Goal: Task Accomplishment & Management: Manage account settings

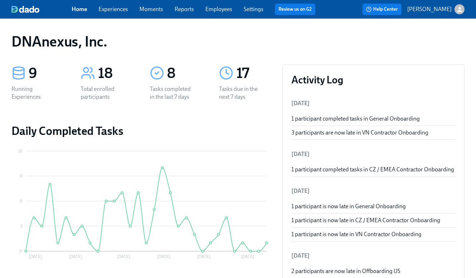
click at [116, 13] on div "Home Experiences Moments Reports Employees Settings Review us on G2" at bounding box center [196, 9] width 249 height 11
click at [115, 12] on link "Experiences" at bounding box center [113, 9] width 29 height 7
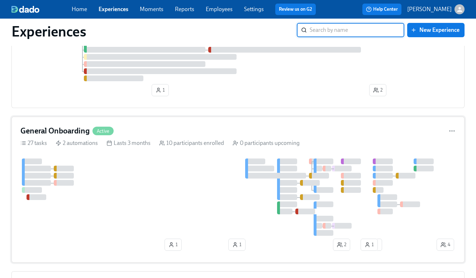
scroll to position [354, 0]
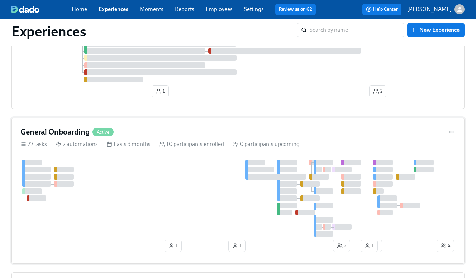
click at [111, 159] on div "General Onboarding Active 27 tasks 2 automations Lasts 3 months 10 participants…" at bounding box center [237, 191] width 453 height 146
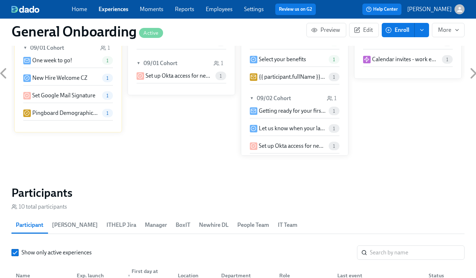
scroll to position [476, 0]
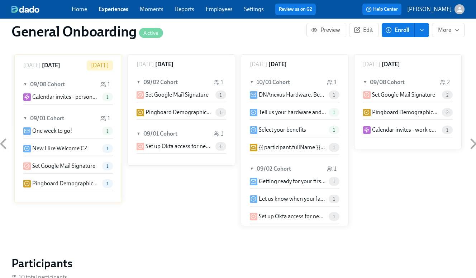
click at [218, 82] on icon at bounding box center [217, 83] width 6 height 6
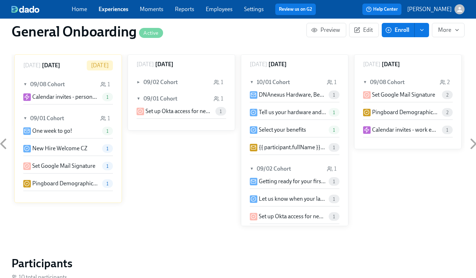
click at [218, 82] on icon at bounding box center [217, 83] width 6 height 6
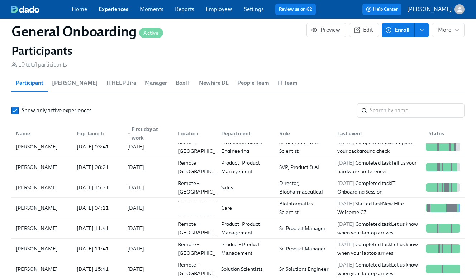
scroll to position [689, 0]
click at [144, 187] on div "[DATE]" at bounding box center [135, 187] width 17 height 9
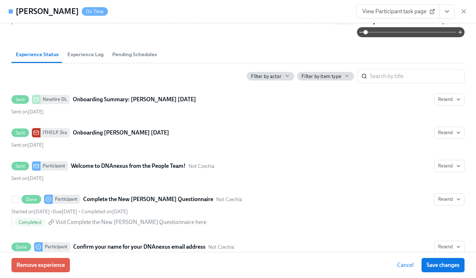
scroll to position [248, 0]
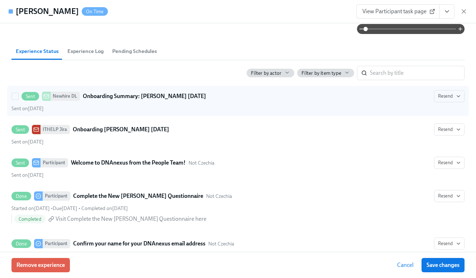
click at [161, 101] on strong "Onboarding Summary: [PERSON_NAME] [DATE]" at bounding box center [144, 96] width 123 height 9
click at [18, 100] on input "Sent Newhire DL Onboarding Summary: [PERSON_NAME] [DATE] Resend Sent on [DATE]" at bounding box center [15, 96] width 6 height 6
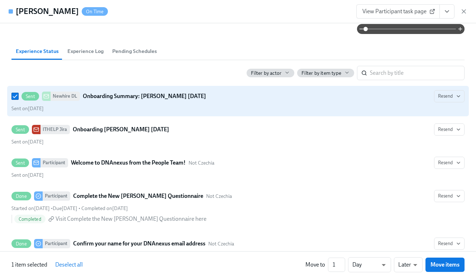
click at [161, 101] on strong "Onboarding Summary: [PERSON_NAME] [DATE]" at bounding box center [144, 96] width 123 height 9
click at [18, 100] on input "Sent Newhire DL Onboarding Summary: [PERSON_NAME] [DATE] Resend Sent on [DATE]" at bounding box center [15, 96] width 6 height 6
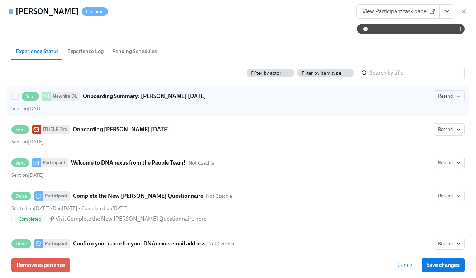
click at [52, 101] on div "Newhire DL" at bounding box center [65, 96] width 29 height 9
click at [18, 100] on input "Sent Newhire DL Onboarding Summary: [PERSON_NAME] [DATE] Resend Sent on [DATE]" at bounding box center [15, 96] width 6 height 6
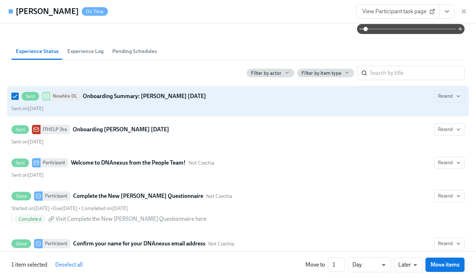
click at [52, 101] on div "Newhire DL" at bounding box center [65, 96] width 29 height 9
click at [18, 100] on input "Sent Newhire DL Onboarding Summary: [PERSON_NAME] [DATE] Resend Sent on [DATE]" at bounding box center [15, 96] width 6 height 6
checkbox input "false"
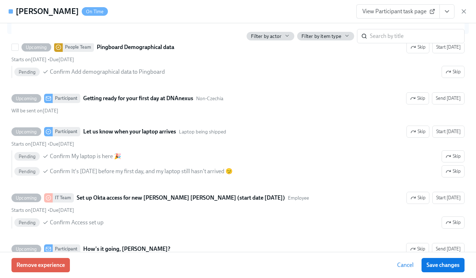
scroll to position [1494, 0]
